Goal: Information Seeking & Learning: Check status

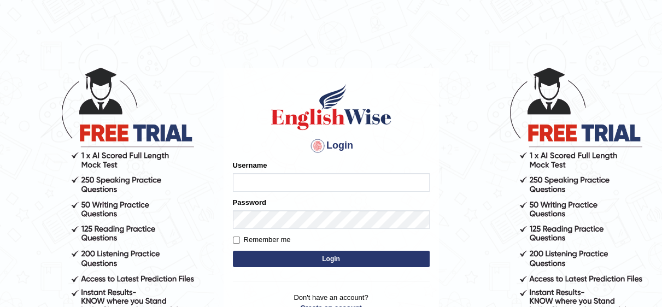
type input "Irum2025"
click at [353, 260] on button "Login" at bounding box center [331, 259] width 197 height 16
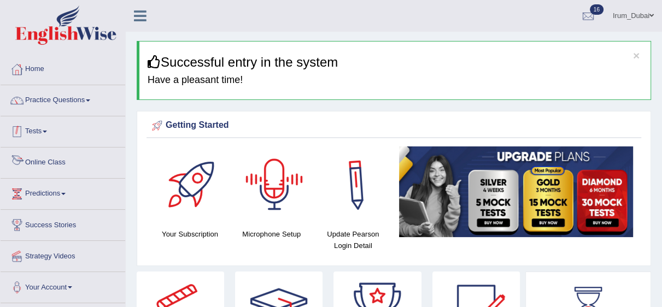
click at [32, 125] on link "Tests" at bounding box center [63, 129] width 125 height 27
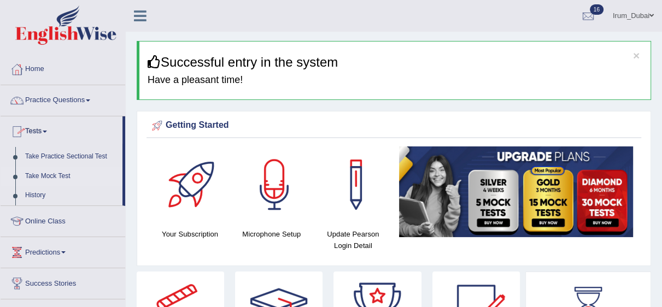
click at [47, 173] on link "Take Mock Test" at bounding box center [71, 177] width 102 height 20
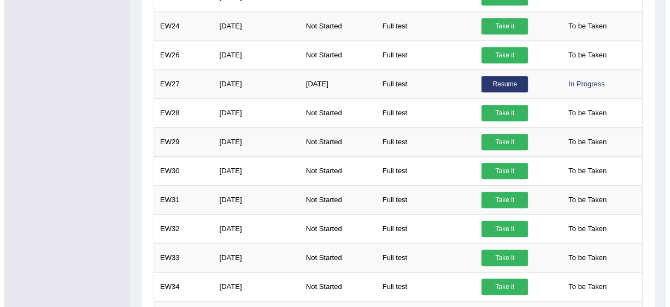
scroll to position [808, 0]
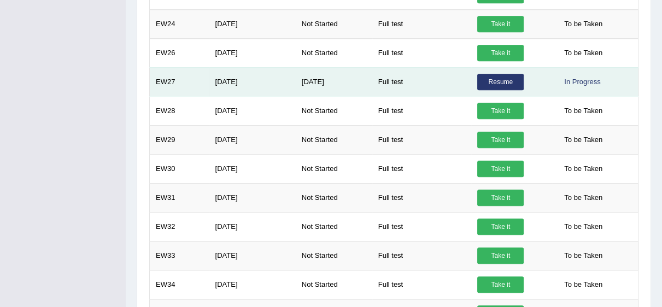
click at [505, 83] on link "Resume" at bounding box center [500, 82] width 46 height 16
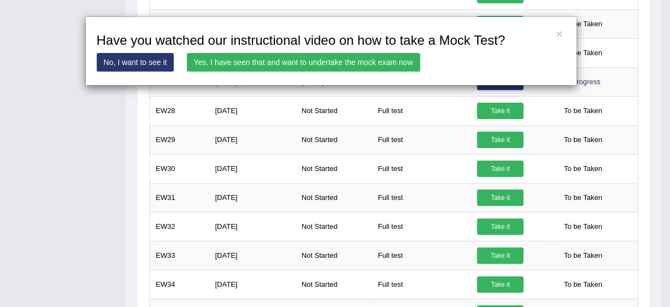
click at [320, 67] on link "Yes, I have seen that and want to undertake the mock exam now" at bounding box center [303, 62] width 233 height 19
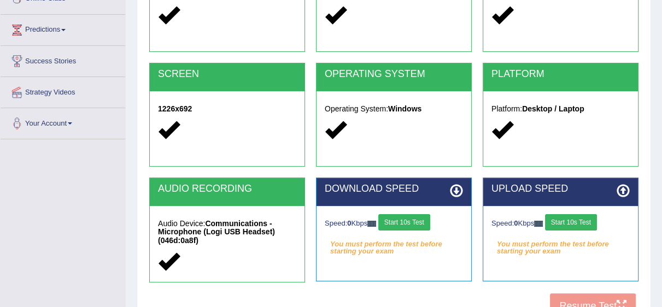
scroll to position [183, 0]
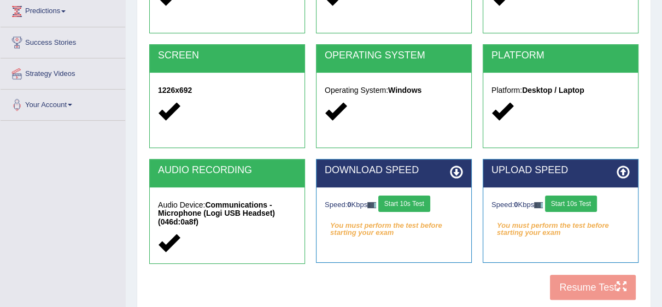
click at [404, 202] on button "Start 10s Test" at bounding box center [404, 204] width 52 height 16
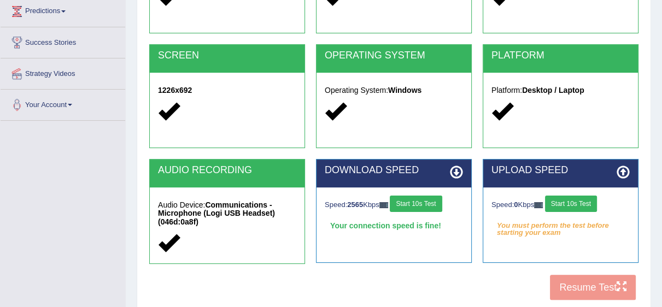
click at [583, 206] on button "Start 10s Test" at bounding box center [571, 204] width 52 height 16
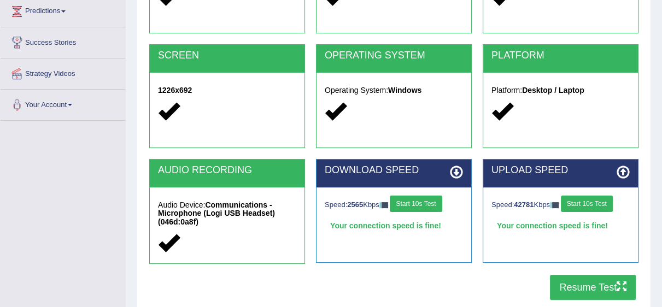
click at [611, 290] on button "Resume Test" at bounding box center [593, 287] width 86 height 25
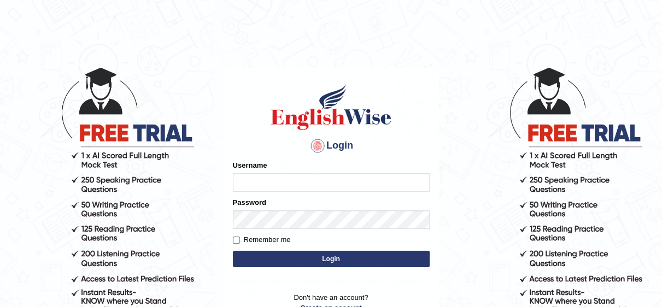
type input "Irum2025"
click at [331, 260] on button "Login" at bounding box center [331, 259] width 197 height 16
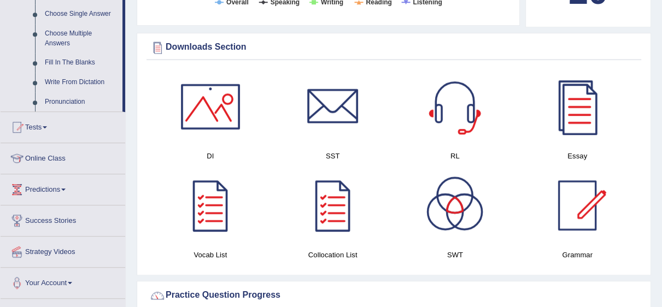
scroll to position [552, 0]
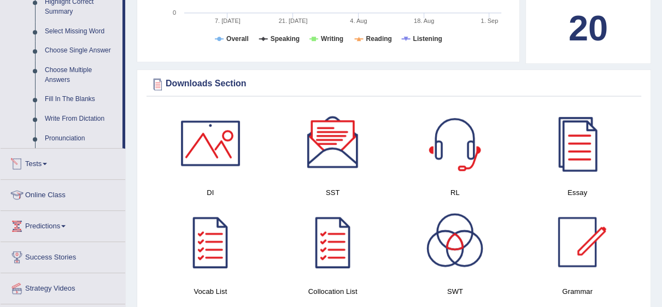
click at [47, 149] on link "Tests" at bounding box center [63, 162] width 125 height 27
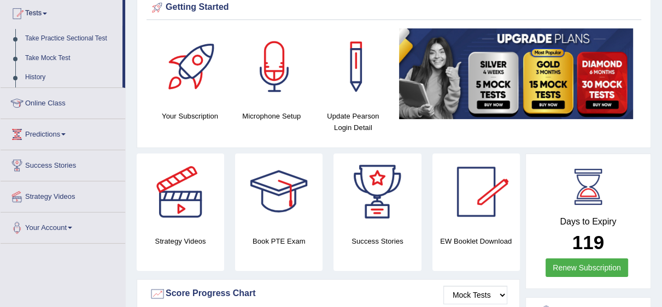
scroll to position [108, 0]
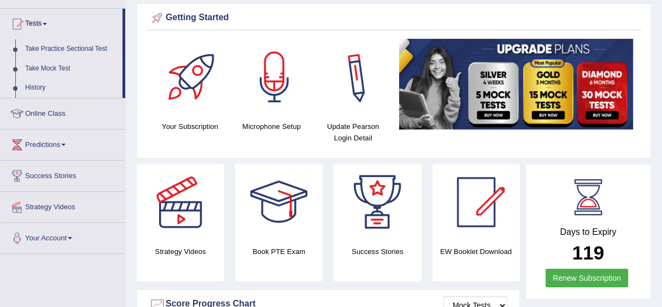
click at [67, 66] on link "Take Mock Test" at bounding box center [71, 69] width 102 height 20
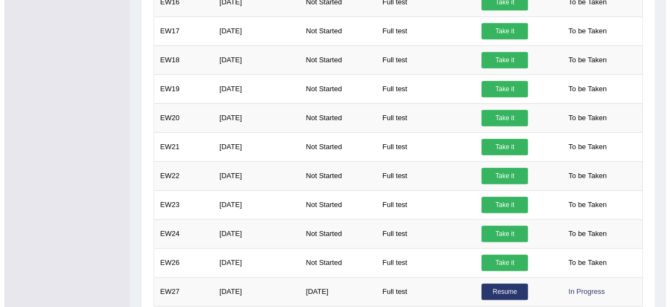
scroll to position [653, 0]
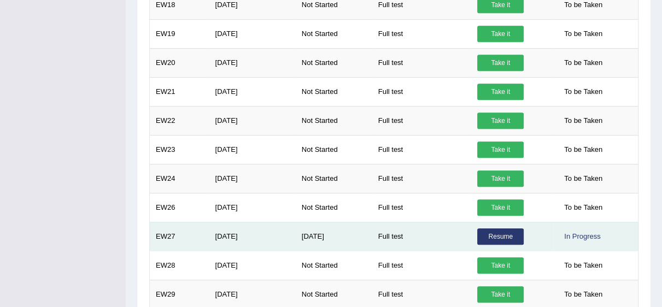
click at [517, 233] on link "Resume" at bounding box center [500, 237] width 46 height 16
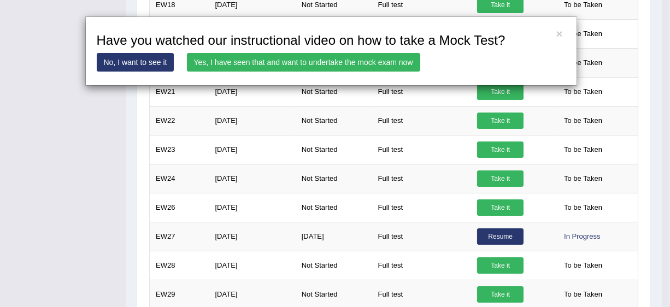
click at [325, 65] on link "Yes, I have seen that and want to undertake the mock exam now" at bounding box center [303, 62] width 233 height 19
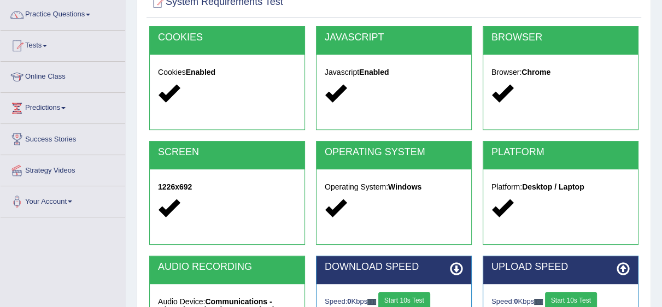
scroll to position [89, 0]
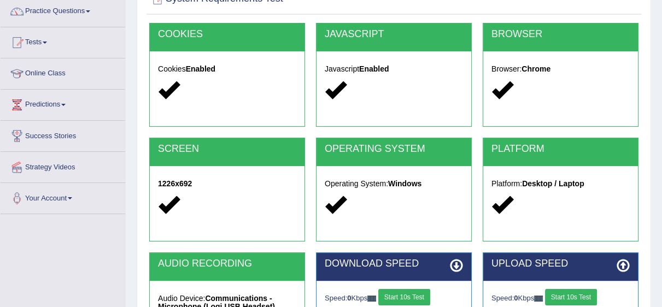
drag, startPoint x: 669, startPoint y: 200, endPoint x: 669, endPoint y: 221, distance: 21.9
click at [662, 211] on html "Toggle navigation Home Practice Questions Speaking Practice Read Aloud Repeat S…" at bounding box center [331, 64] width 662 height 307
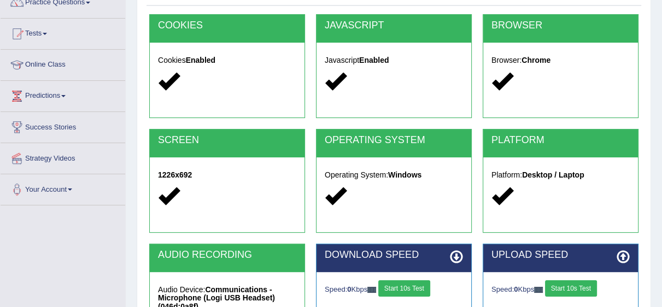
click at [413, 295] on button "Start 10s Test" at bounding box center [404, 288] width 52 height 16
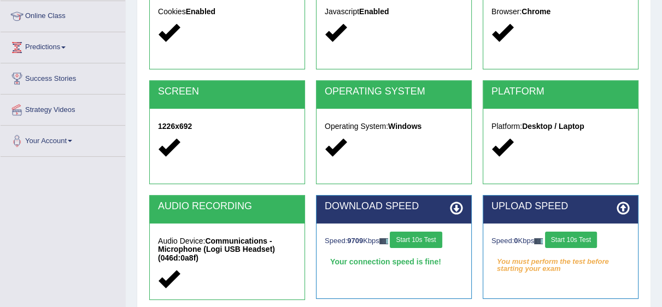
scroll to position [156, 0]
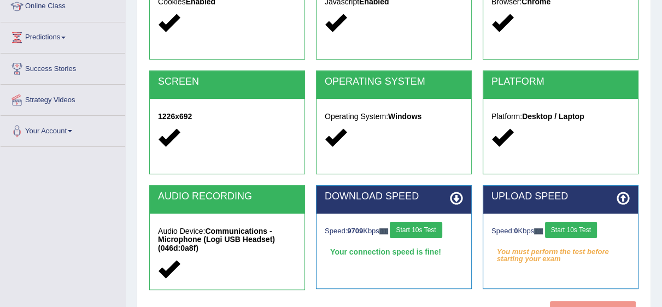
click at [593, 233] on button "Start 10s Test" at bounding box center [571, 230] width 52 height 16
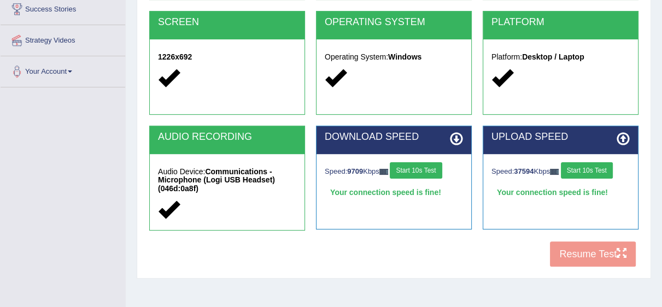
scroll to position [217, 0]
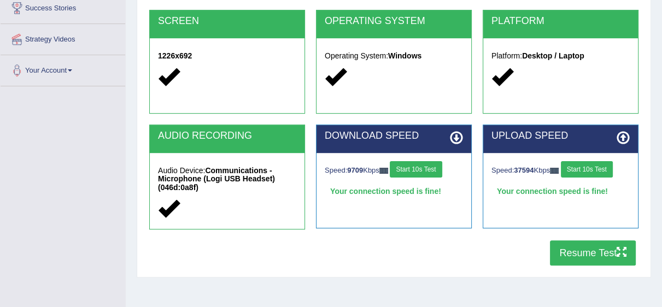
click at [602, 258] on button "Resume Test" at bounding box center [593, 253] width 86 height 25
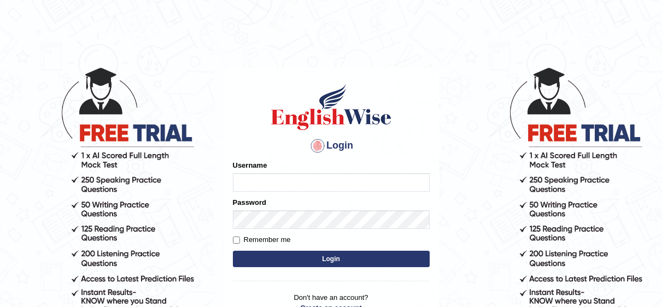
type input "Irum2025"
drag, startPoint x: 0, startPoint y: 0, endPoint x: 306, endPoint y: 259, distance: 400.7
click at [306, 259] on button "Login" at bounding box center [331, 259] width 197 height 16
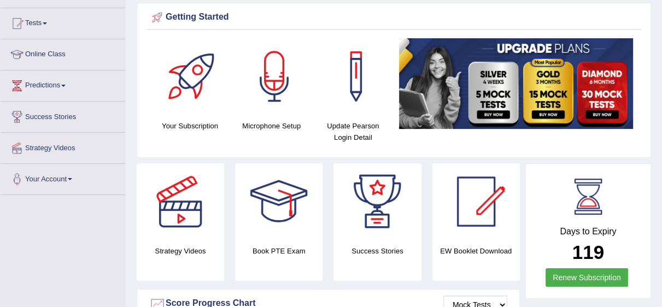
scroll to position [49, 0]
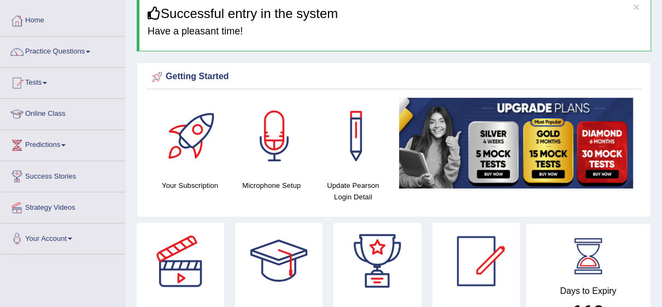
drag, startPoint x: 0, startPoint y: 0, endPoint x: 669, endPoint y: 51, distance: 671.1
click at [662, 51] on html "Toggle navigation Home Practice Questions Speaking Practice Read Aloud Repeat S…" at bounding box center [331, 104] width 662 height 307
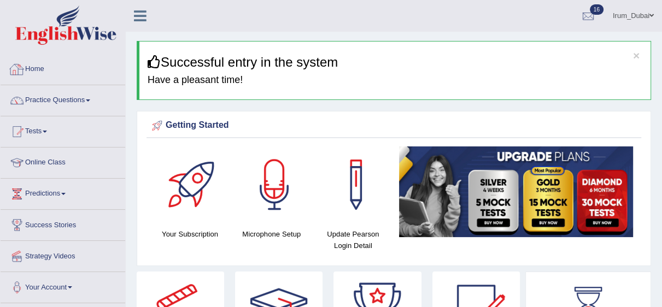
click at [114, 63] on link "Home" at bounding box center [63, 67] width 125 height 27
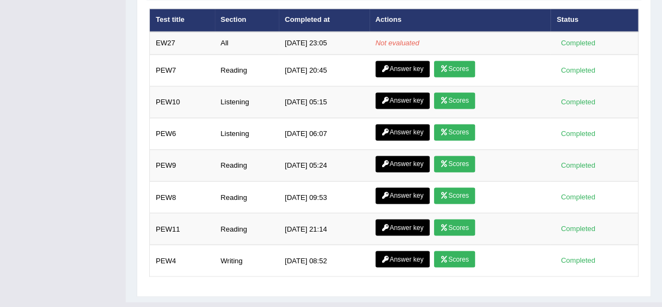
scroll to position [1570, 0]
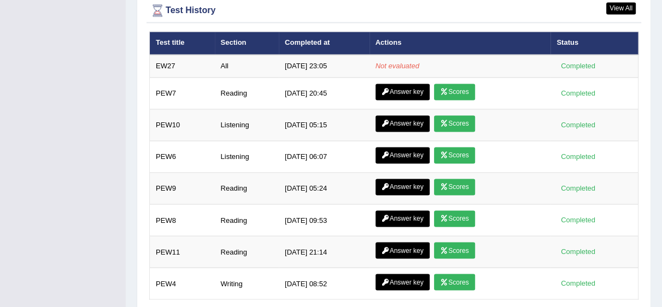
scroll to position [1505, 0]
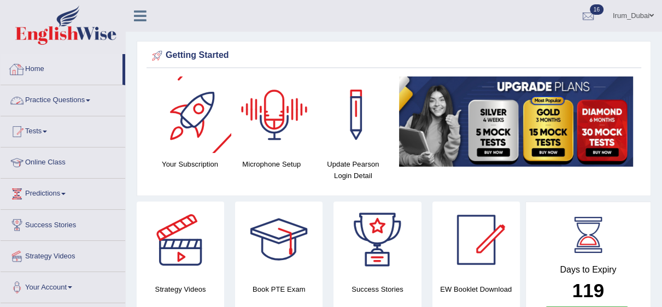
click at [67, 77] on link "Home" at bounding box center [62, 67] width 122 height 27
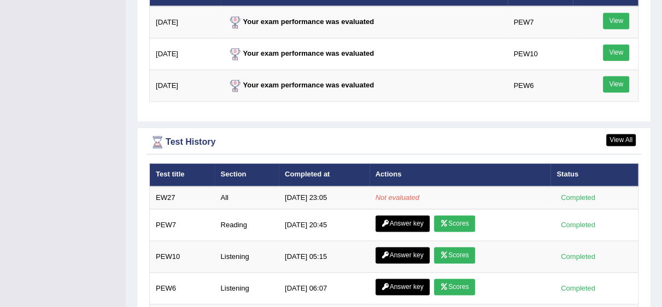
scroll to position [1421, 0]
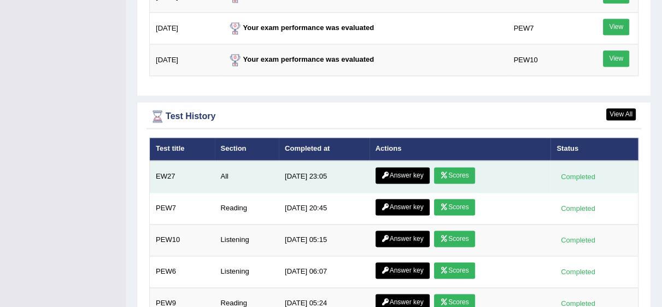
click at [465, 176] on link "Scores" at bounding box center [454, 175] width 40 height 16
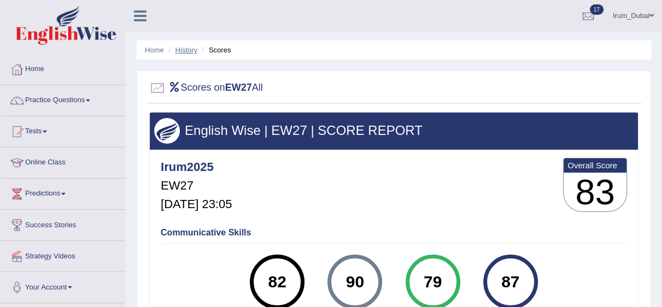
click at [177, 51] on link "History" at bounding box center [186, 50] width 22 height 8
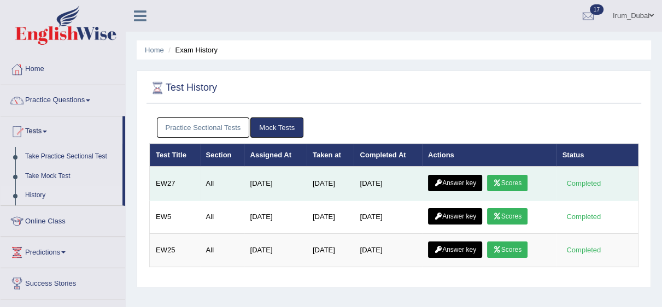
click at [458, 182] on link "Answer key" at bounding box center [455, 183] width 54 height 16
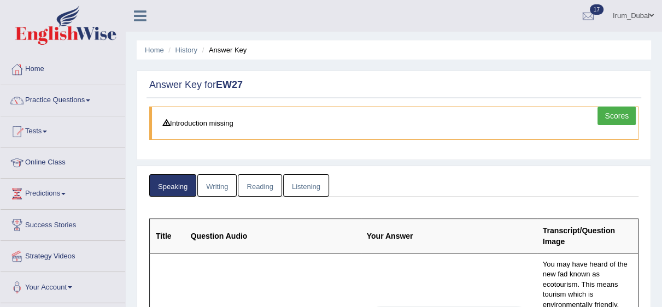
click at [621, 16] on html "Toggle navigation Home Practice Questions Speaking Practice Read Aloud Repeat S…" at bounding box center [331, 153] width 662 height 307
click at [217, 175] on link "Writing" at bounding box center [216, 185] width 39 height 22
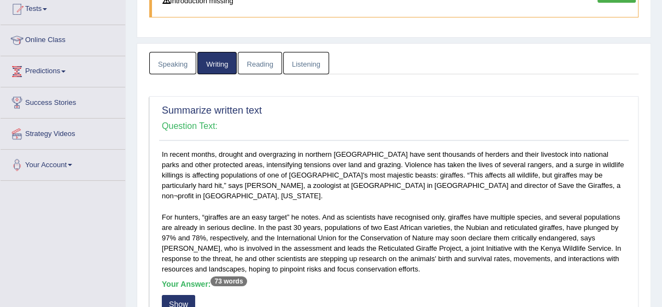
scroll to position [53, 0]
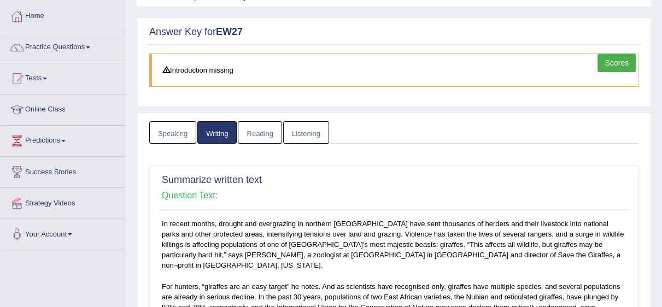
click at [258, 126] on link "Reading" at bounding box center [260, 132] width 44 height 22
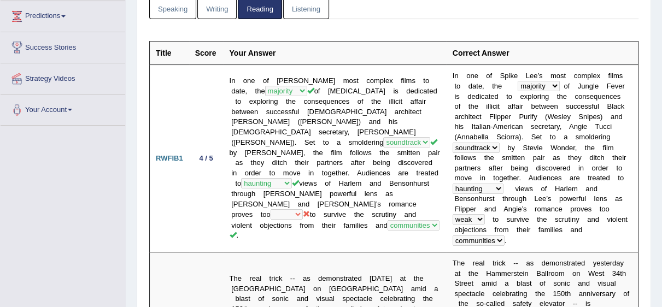
scroll to position [0, 0]
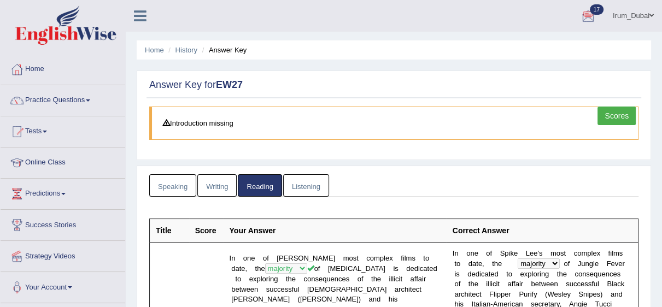
click at [318, 186] on link "Listening" at bounding box center [306, 185] width 46 height 22
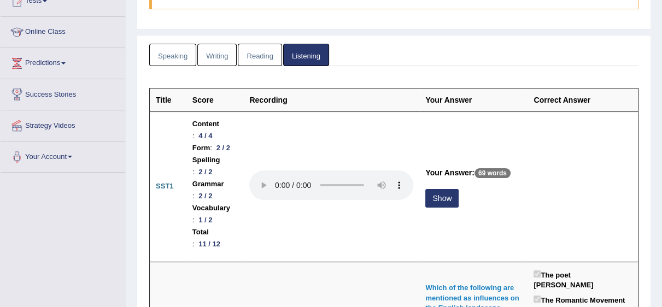
scroll to position [137, 0]
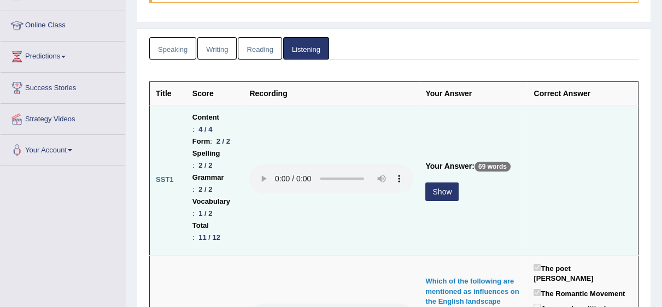
click at [428, 201] on button "Show" at bounding box center [441, 192] width 33 height 19
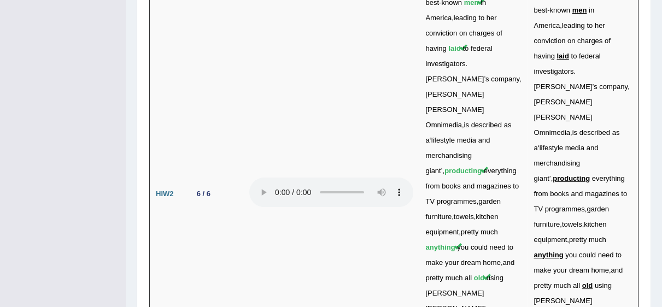
scroll to position [0, 0]
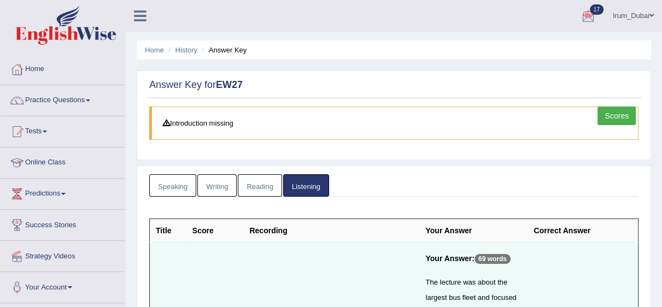
click at [631, 111] on link "Scores" at bounding box center [617, 116] width 38 height 19
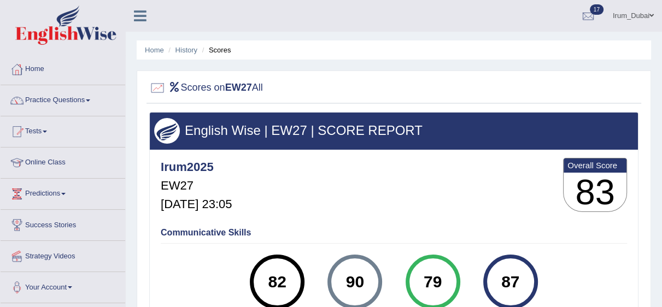
click at [186, 42] on ul "Home History Scores" at bounding box center [394, 49] width 514 height 19
drag, startPoint x: 186, startPoint y: 56, endPoint x: 187, endPoint y: 51, distance: 5.6
click at [187, 51] on ul "Home History Scores" at bounding box center [394, 49] width 514 height 19
click at [187, 51] on link "History" at bounding box center [186, 50] width 22 height 8
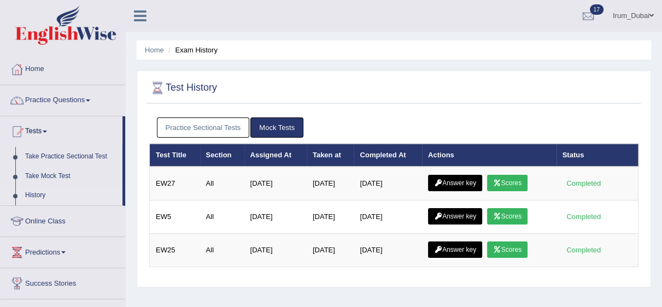
click at [474, 180] on link "Answer key" at bounding box center [455, 183] width 54 height 16
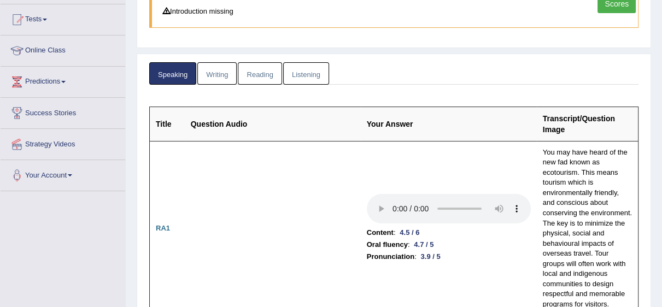
drag, startPoint x: 0, startPoint y: 0, endPoint x: 669, endPoint y: 23, distance: 669.6
click at [662, 23] on html "Toggle navigation Home Practice Questions Speaking Practice Read Aloud Repeat S…" at bounding box center [331, 41] width 662 height 307
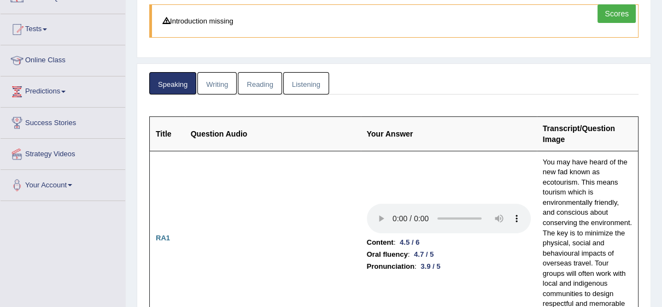
click at [222, 84] on link "Writing" at bounding box center [216, 83] width 39 height 22
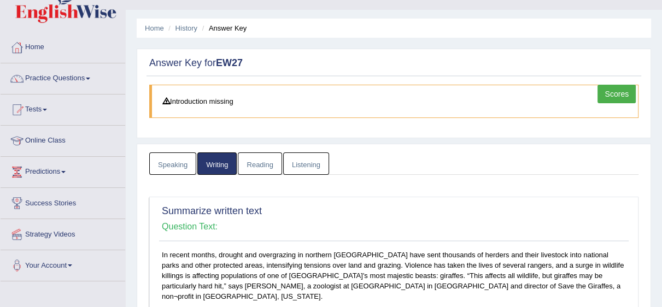
scroll to position [0, 0]
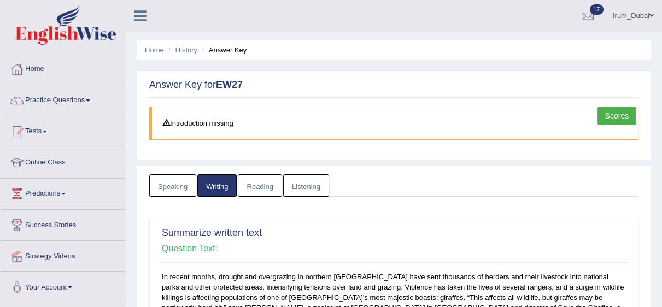
click at [254, 188] on link "Reading" at bounding box center [260, 185] width 44 height 22
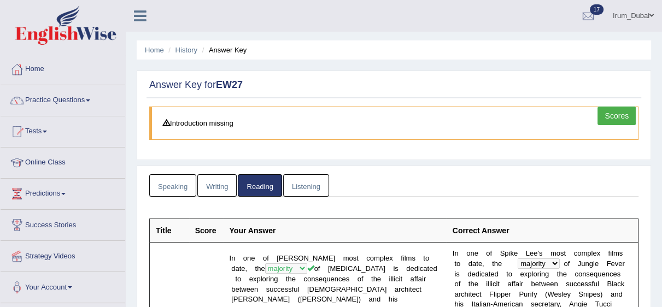
click at [289, 185] on link "Listening" at bounding box center [306, 185] width 46 height 22
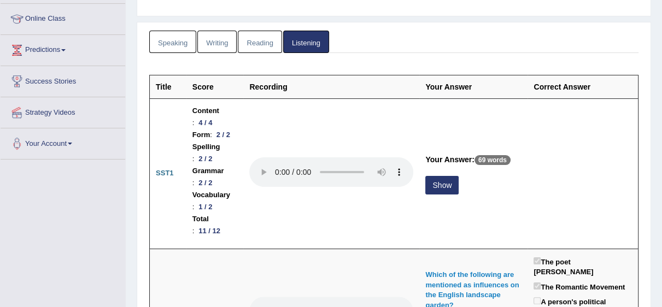
scroll to position [157, 0]
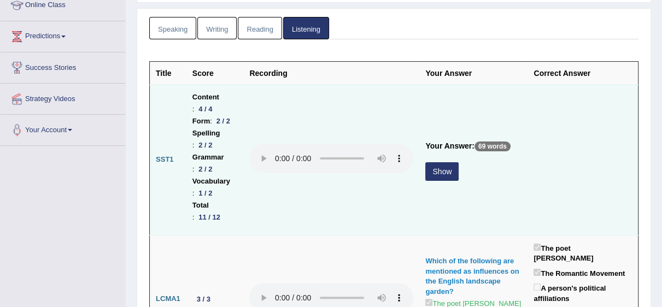
click at [435, 176] on button "Show" at bounding box center [441, 171] width 33 height 19
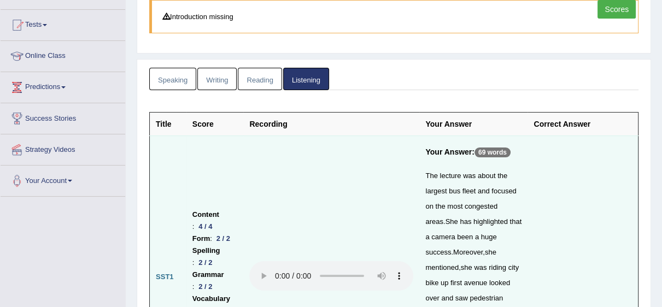
scroll to position [0, 0]
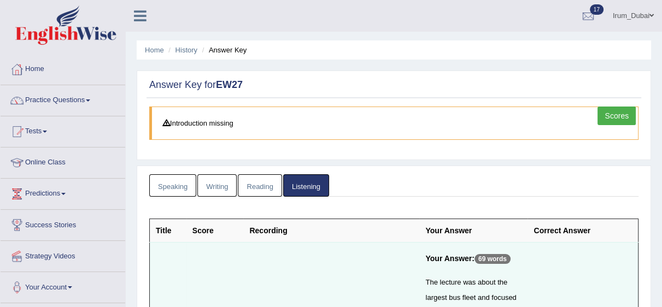
click at [614, 119] on link "Scores" at bounding box center [617, 116] width 38 height 19
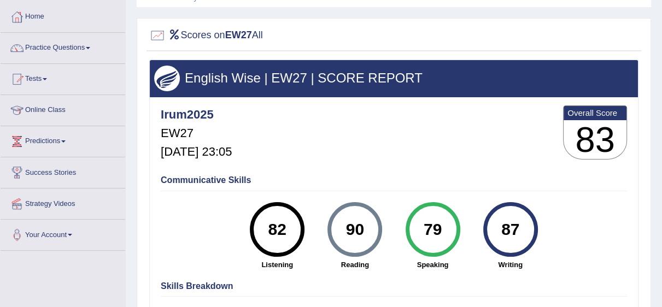
scroll to position [30, 0]
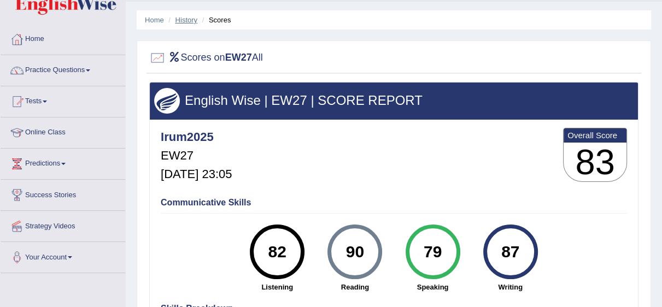
click at [188, 20] on link "History" at bounding box center [186, 20] width 22 height 8
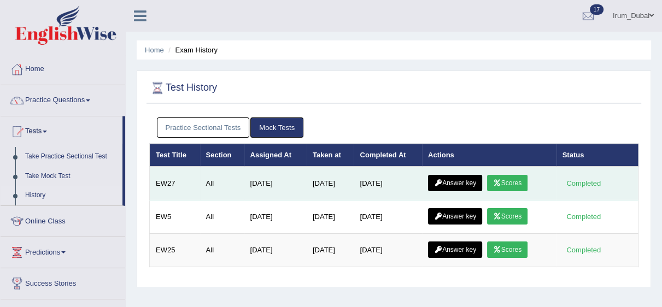
click at [460, 188] on link "Answer key" at bounding box center [455, 183] width 54 height 16
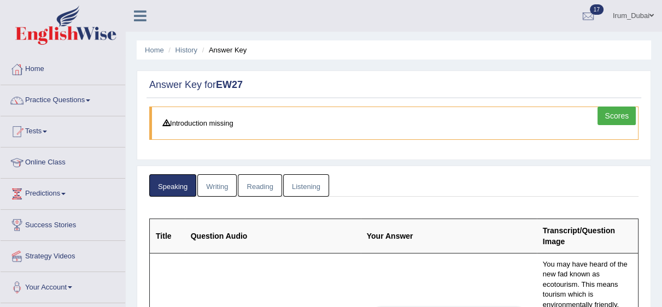
click at [219, 185] on link "Writing" at bounding box center [216, 185] width 39 height 22
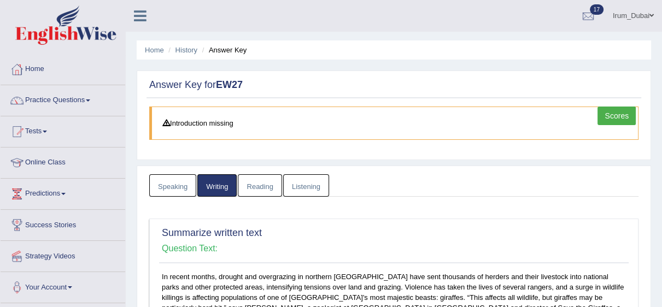
click at [251, 184] on link "Reading" at bounding box center [260, 185] width 44 height 22
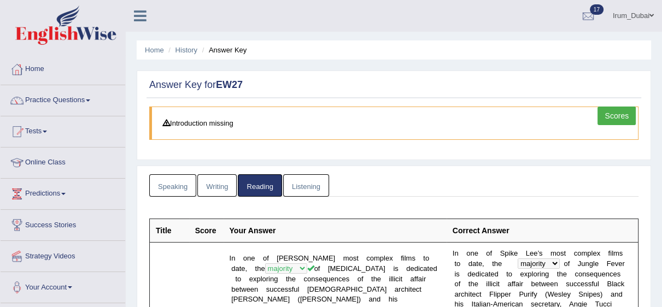
click at [171, 177] on link "Speaking" at bounding box center [172, 185] width 47 height 22
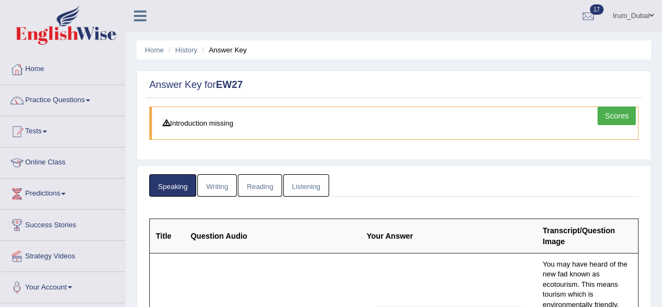
click at [226, 185] on link "Writing" at bounding box center [216, 185] width 39 height 22
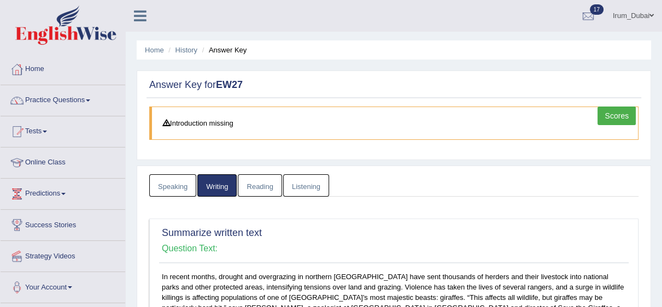
click at [271, 191] on link "Reading" at bounding box center [260, 185] width 44 height 22
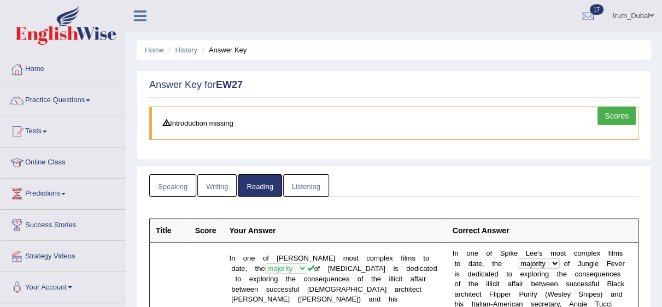
click at [324, 179] on link "Listening" at bounding box center [306, 185] width 46 height 22
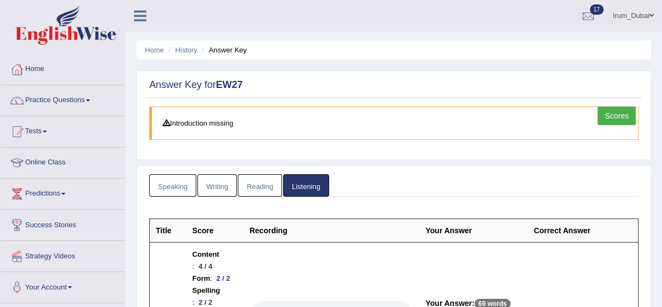
click at [607, 119] on link "Scores" at bounding box center [617, 116] width 38 height 19
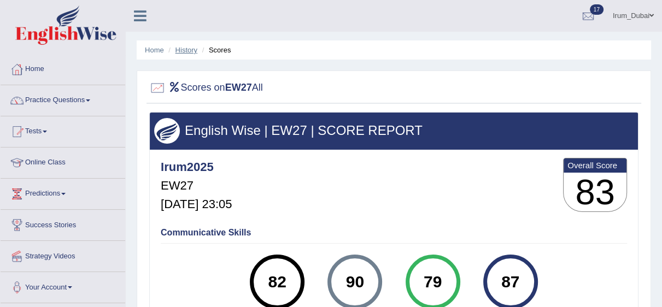
click at [189, 46] on link "History" at bounding box center [186, 50] width 22 height 8
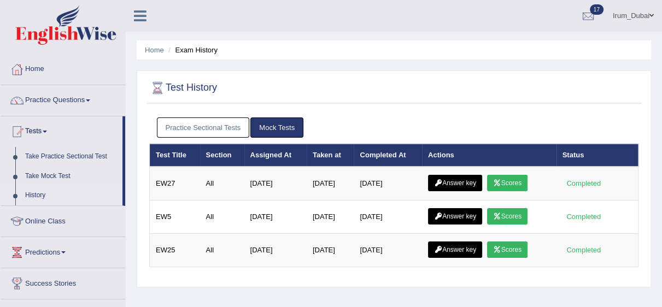
click at [457, 177] on link "Answer key" at bounding box center [455, 183] width 54 height 16
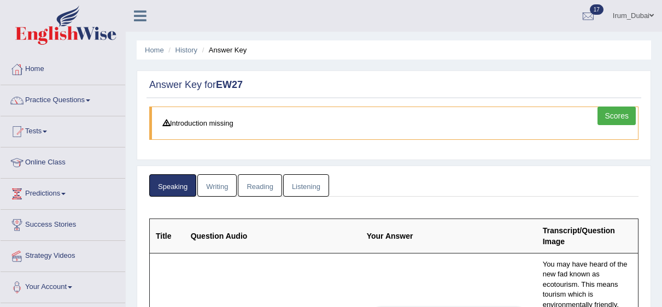
click at [313, 180] on link "Listening" at bounding box center [306, 185] width 46 height 22
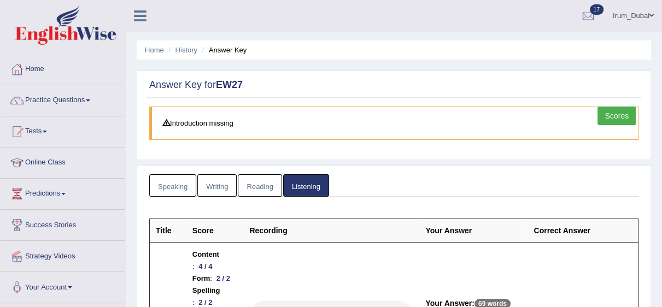
click at [179, 190] on link "Speaking" at bounding box center [172, 185] width 47 height 22
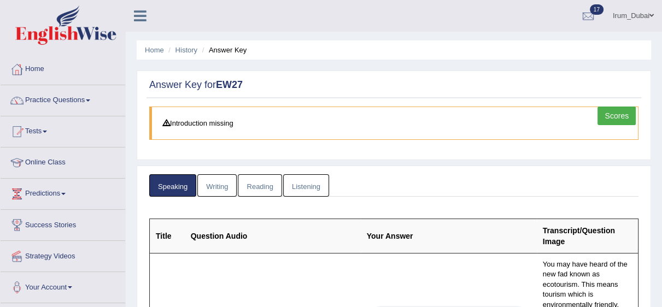
click at [604, 111] on link "Scores" at bounding box center [617, 116] width 38 height 19
